Goal: Find contact information: Obtain details needed to contact an individual or organization

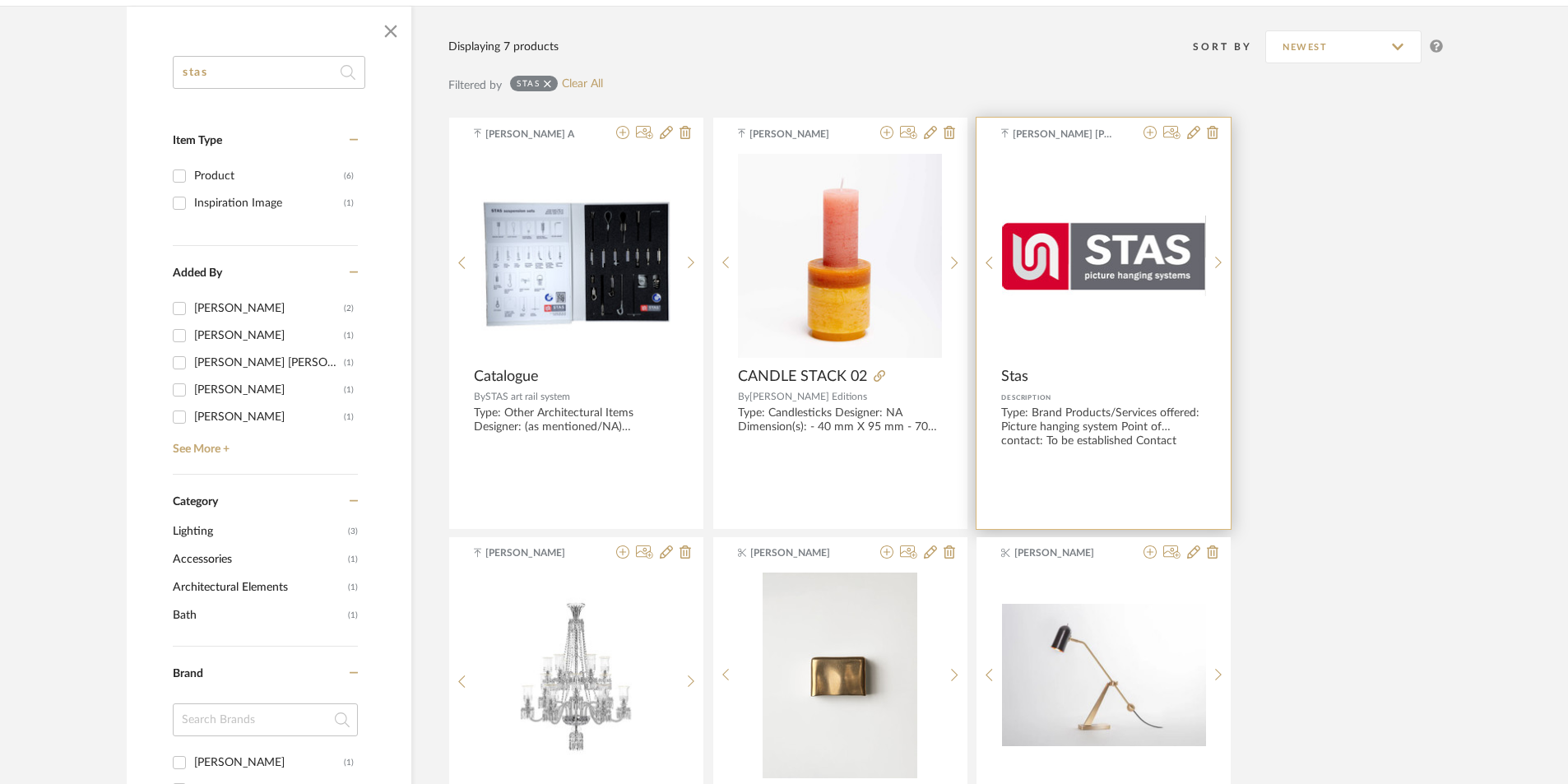
click at [1073, 410] on div "Type: Brand Products/Services offered: Picture hanging system Point of contact:…" at bounding box center [1103, 425] width 204 height 39
click at [1112, 289] on img "0" at bounding box center [1104, 255] width 204 height 80
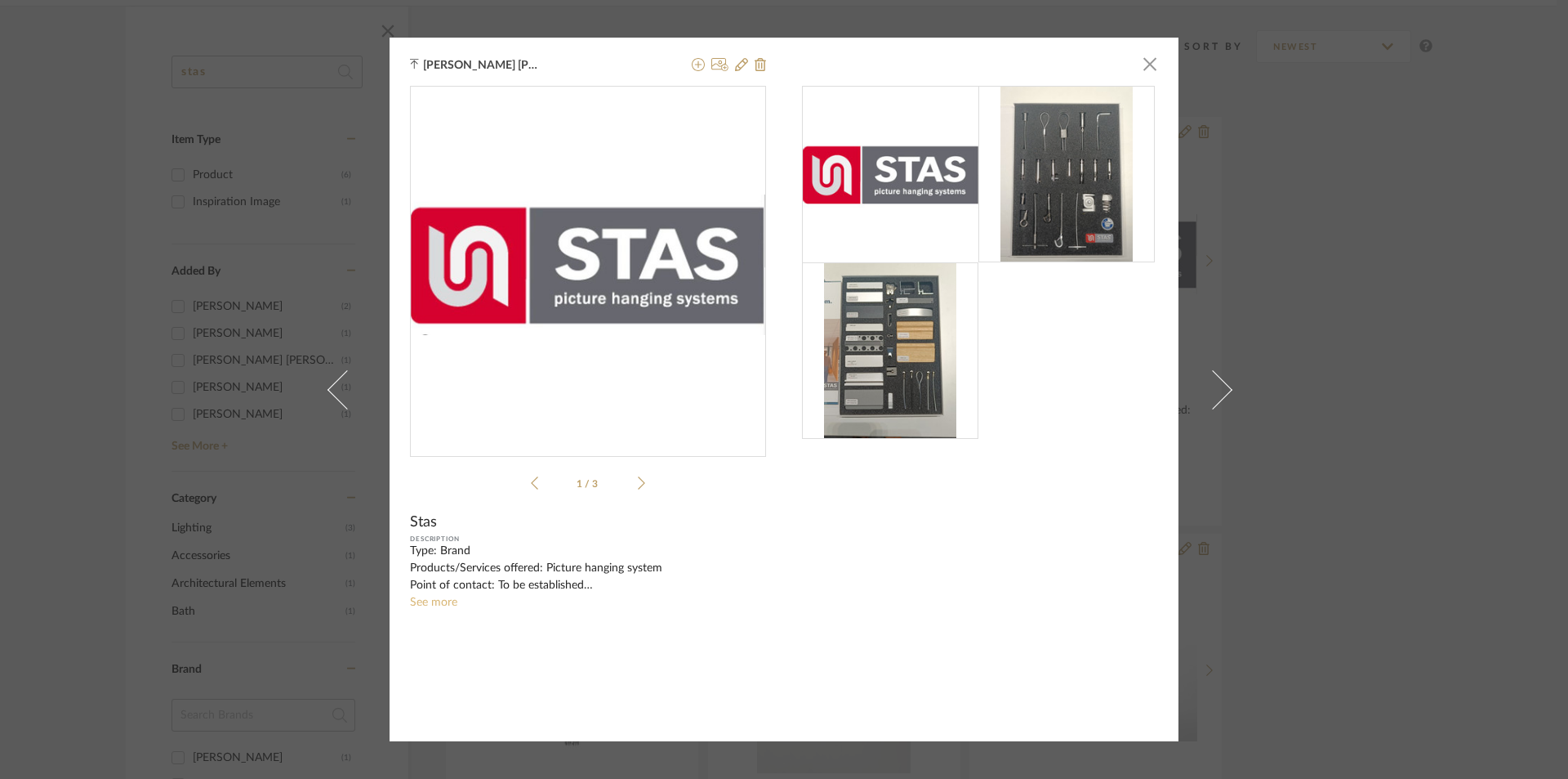
click at [439, 601] on link "See more" at bounding box center [433, 602] width 47 height 12
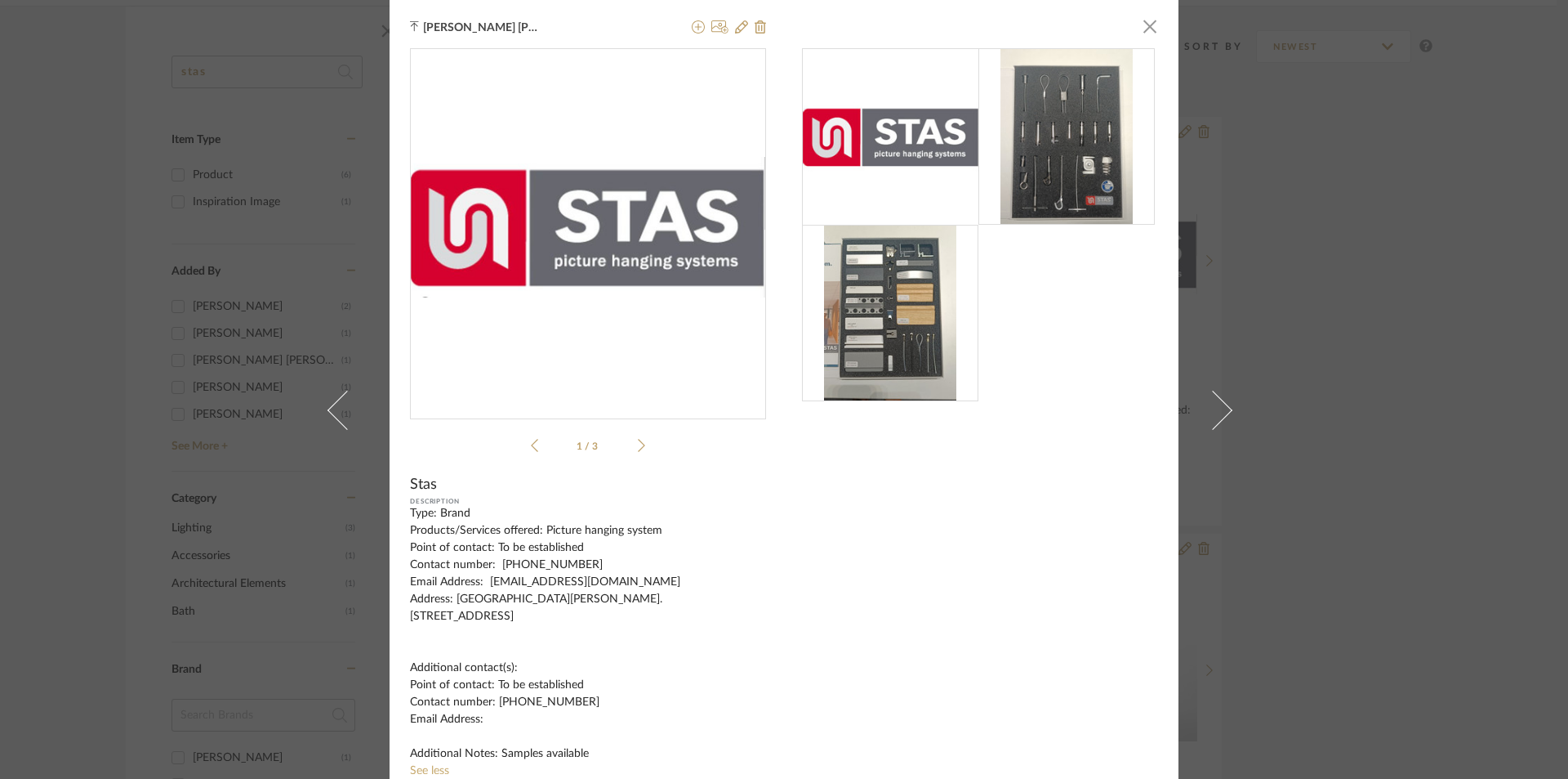
scroll to position [59, 0]
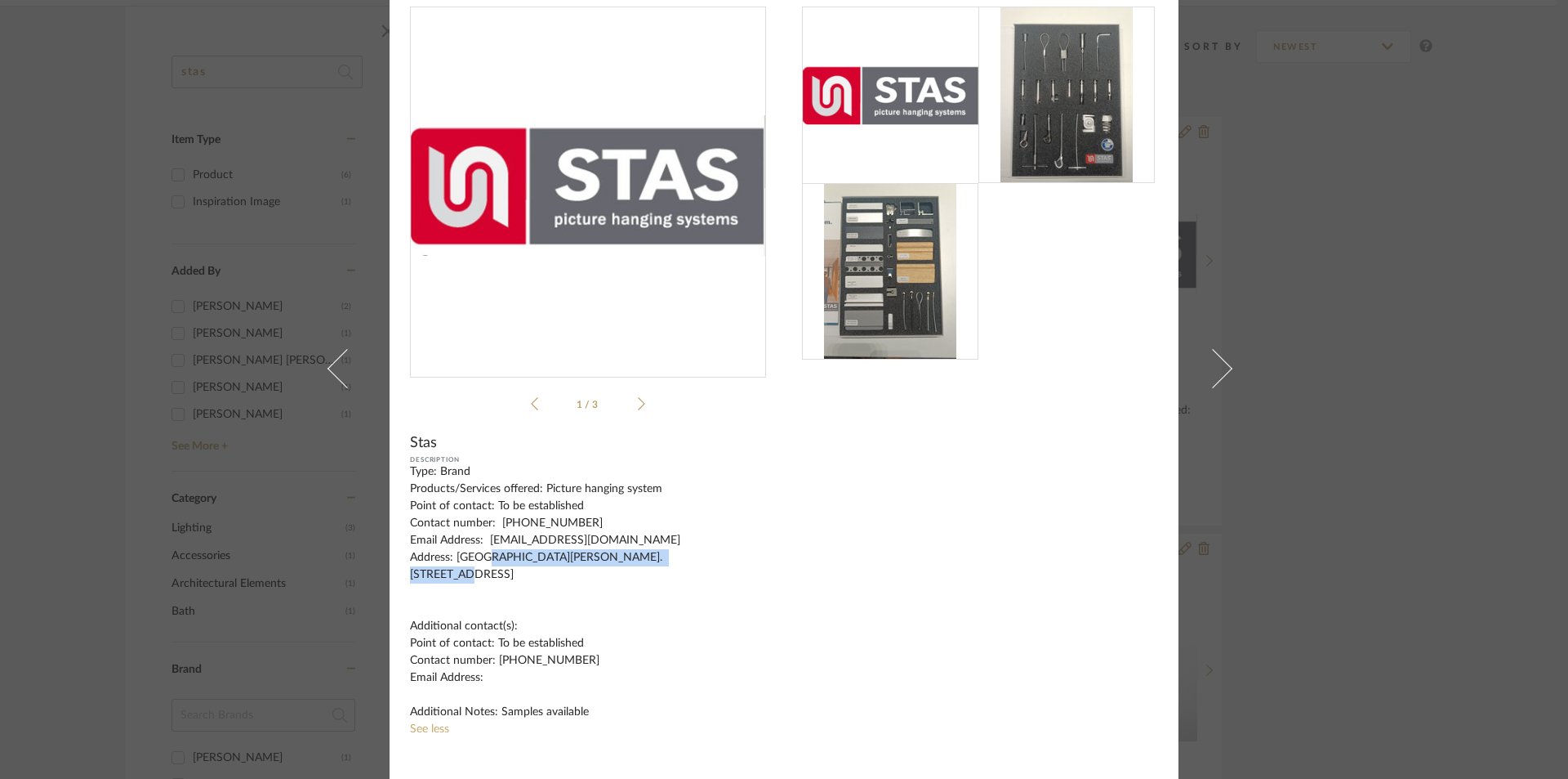
drag, startPoint x: 451, startPoint y: 576, endPoint x: 461, endPoint y: 596, distance: 22.4
click at [461, 596] on div "Type: Brand Products/Services offered: Picture hanging system Point of contact:…" at bounding box center [588, 592] width 356 height 258
click at [528, 574] on div "Type: Brand Products/Services offered: Picture hanging system Point of contact:…" at bounding box center [588, 592] width 356 height 258
drag, startPoint x: 581, startPoint y: 660, endPoint x: 494, endPoint y: 665, distance: 87.1
click at [494, 665] on div "Type: Brand Products/Services offered: Picture hanging system Point of contact:…" at bounding box center [588, 592] width 356 height 258
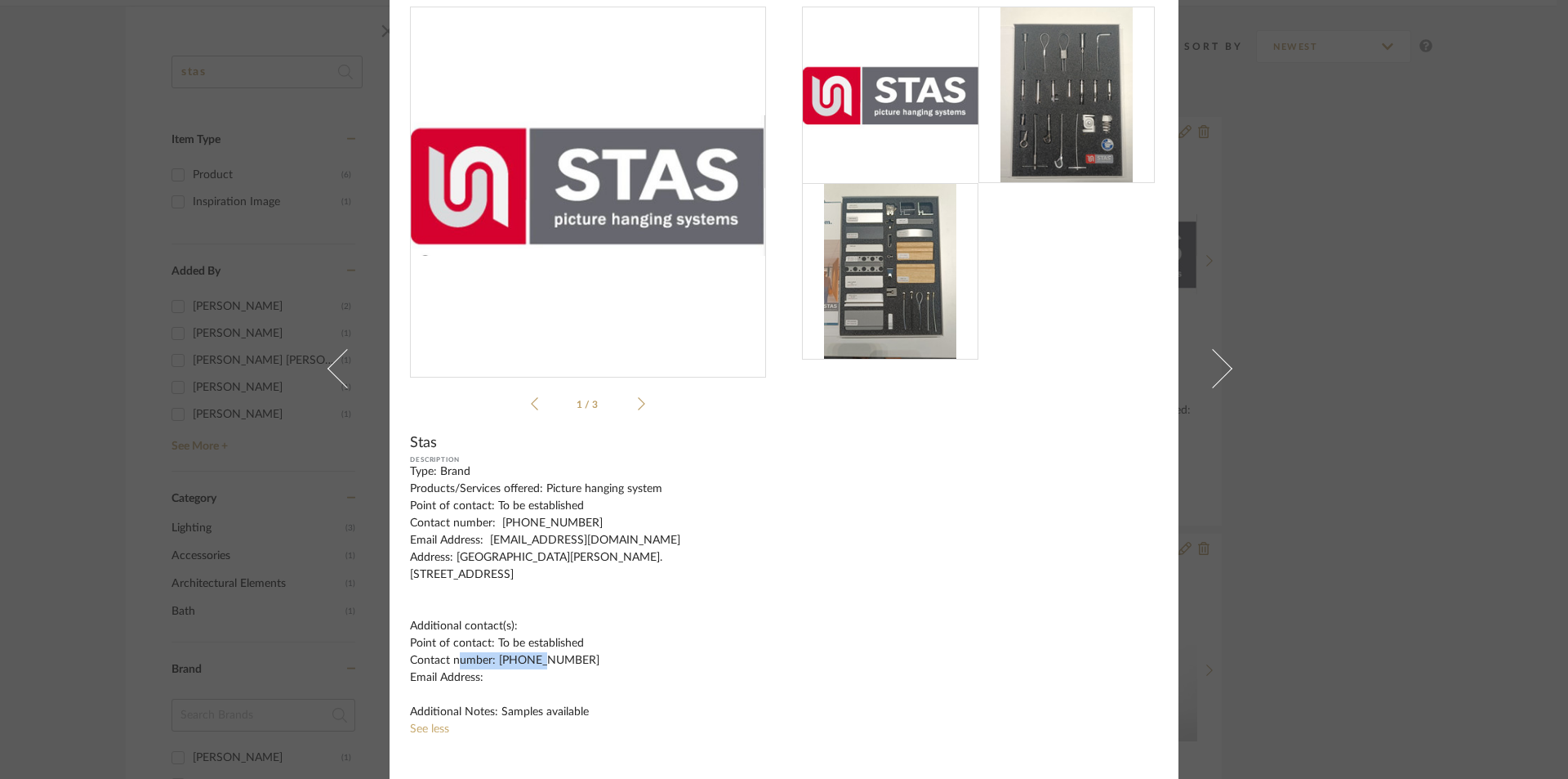
copy div "[PHONE_NUMBER]"
click at [475, 549] on div "Type: Brand Products/Services offered: Picture hanging system Point of contact:…" at bounding box center [588, 592] width 356 height 258
click at [1373, 268] on div "[PERSON_NAME] [PERSON_NAME] × 1 / 3 Stas Description Type: Brand Products/Servi…" at bounding box center [784, 390] width 1568 height 779
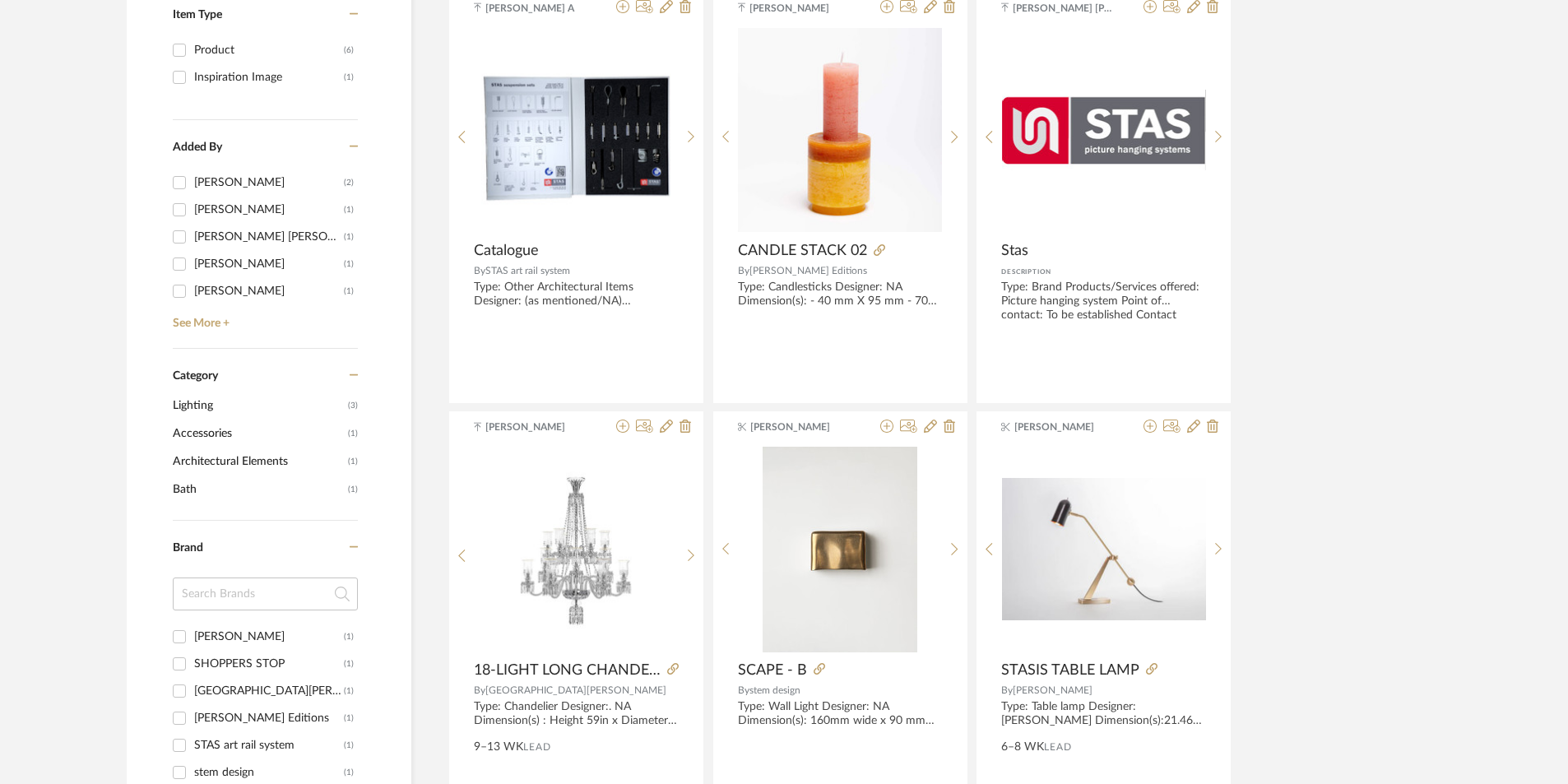
scroll to position [740, 0]
